Goal: Task Accomplishment & Management: Manage account settings

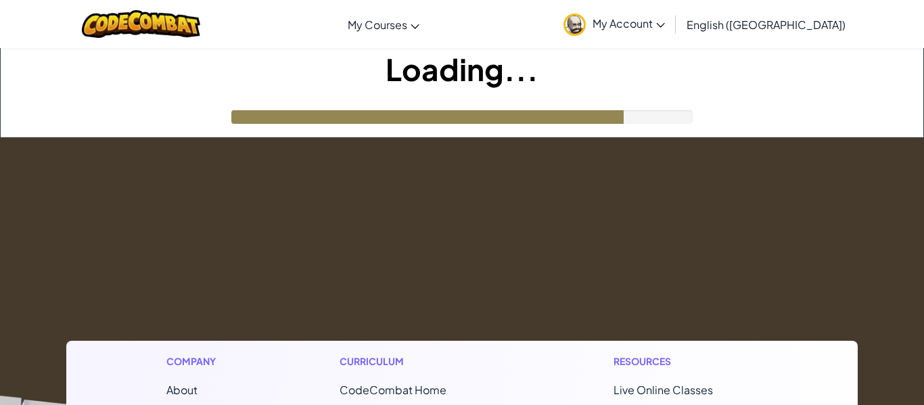
click at [138, 18] on img at bounding box center [141, 24] width 118 height 28
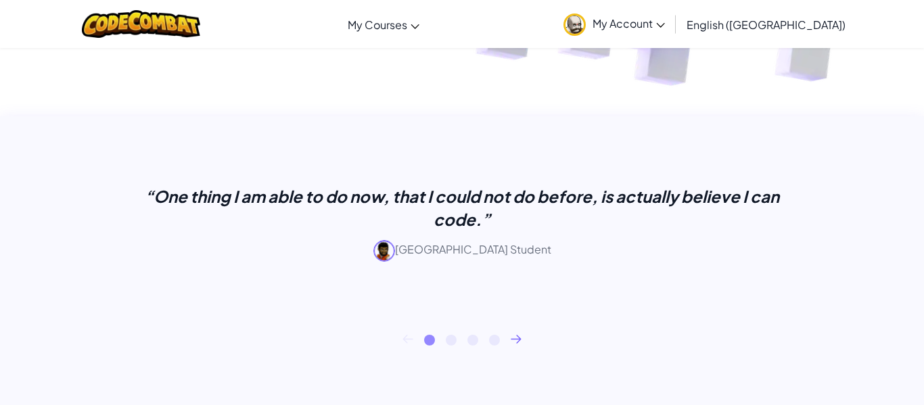
scroll to position [492, 0]
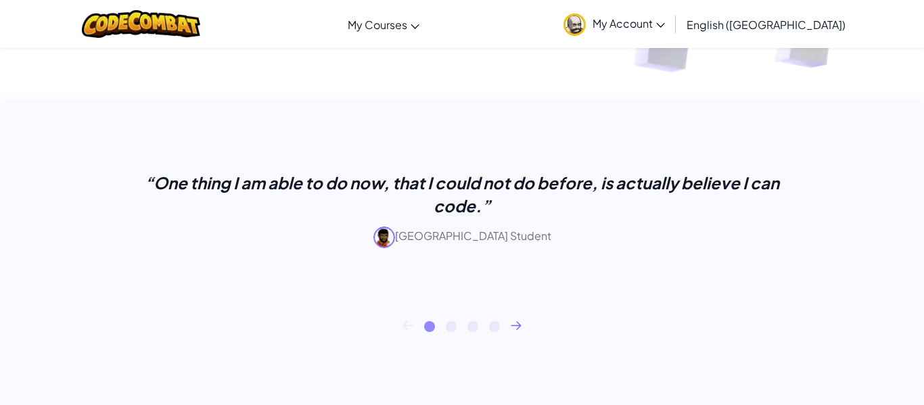
click at [240, 316] on div "“One thing I am able to do now, that I could not do before, is actually believe…" at bounding box center [461, 221] width 771 height 200
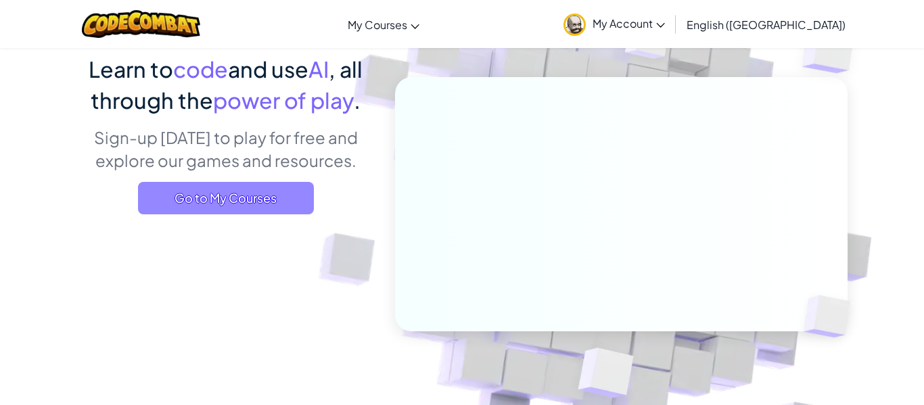
scroll to position [0, 0]
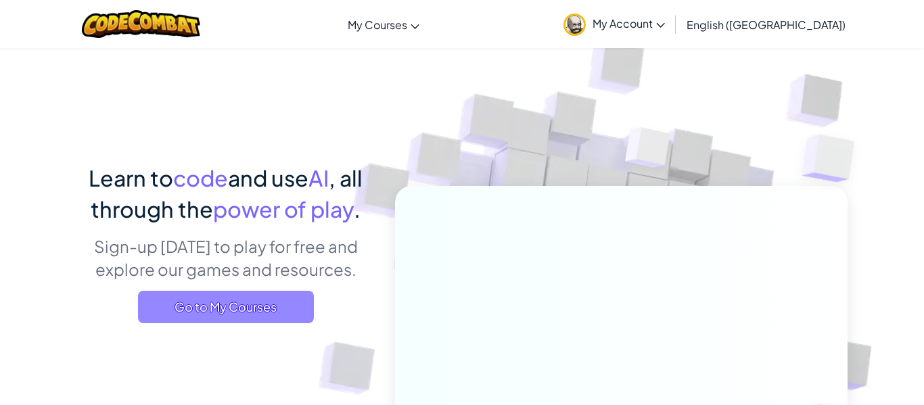
click at [269, 305] on span "Go to My Courses" at bounding box center [226, 307] width 176 height 32
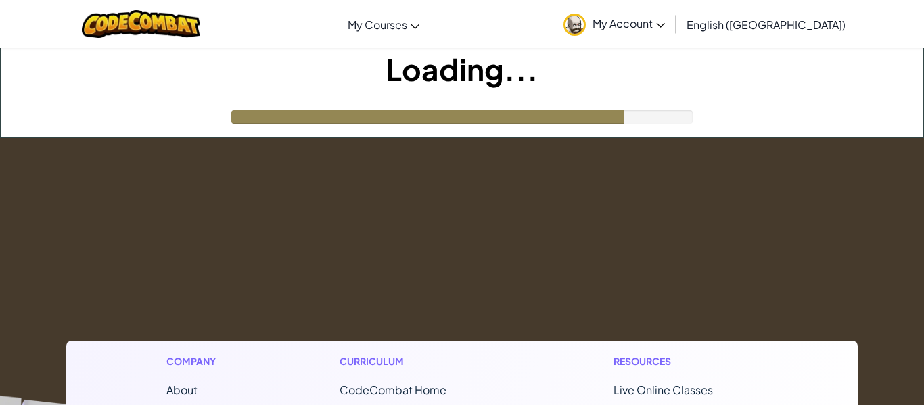
click at [665, 22] on span "My Account" at bounding box center [628, 23] width 72 height 14
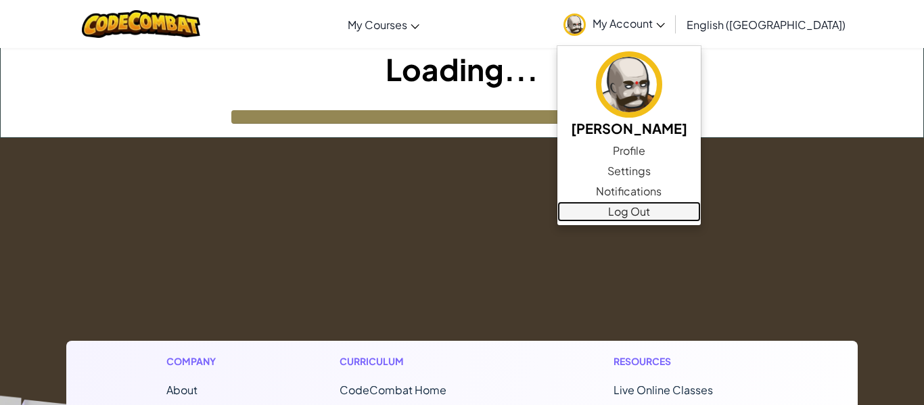
click at [676, 209] on link "Log Out" at bounding box center [628, 212] width 143 height 20
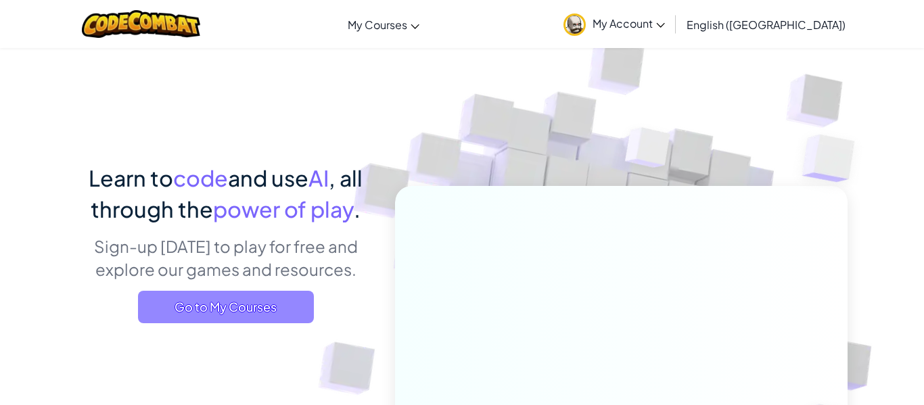
click at [272, 293] on span "Go to My Courses" at bounding box center [226, 307] width 176 height 32
